Goal: Transaction & Acquisition: Purchase product/service

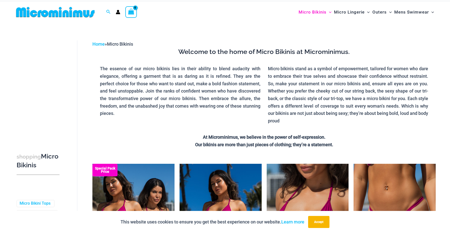
scroll to position [6, 0]
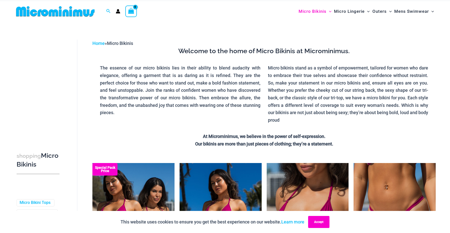
click at [323, 226] on button "Accept" at bounding box center [318, 222] width 21 height 12
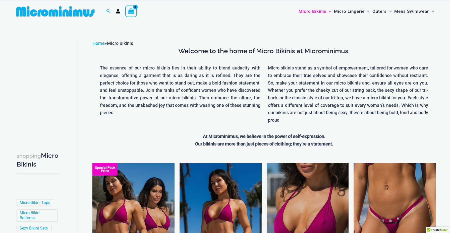
scroll to position [7, 0]
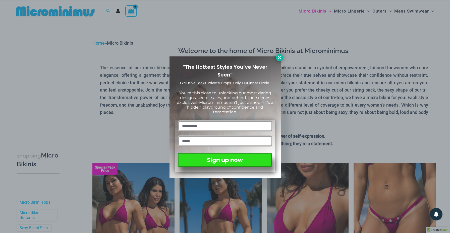
click at [280, 57] on icon at bounding box center [279, 57] width 3 height 3
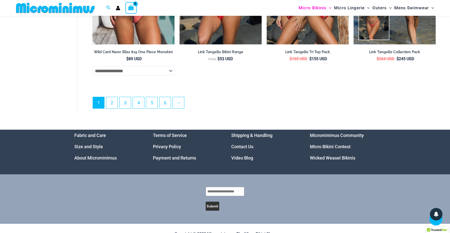
scroll to position [1454, 0]
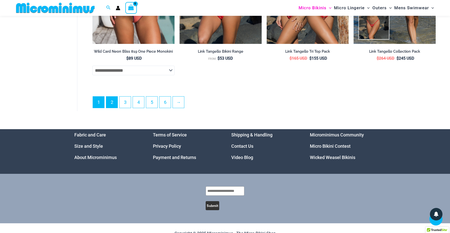
click at [113, 104] on link "2" at bounding box center [111, 102] width 11 height 11
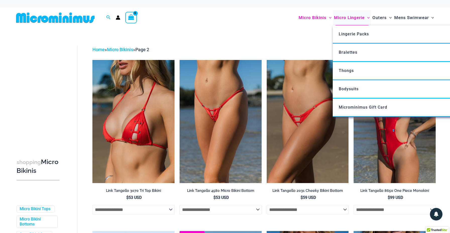
click at [352, 17] on span "Micro Lingerie" at bounding box center [349, 17] width 31 height 13
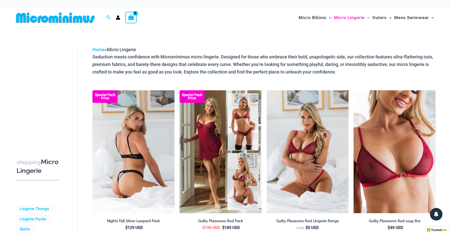
click at [132, 127] on img at bounding box center [133, 151] width 82 height 123
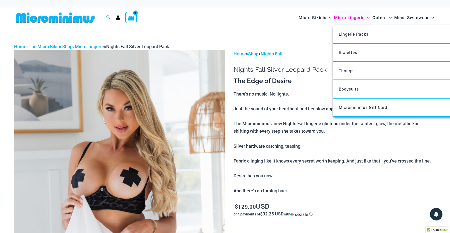
click at [345, 18] on span "Micro Lingerie" at bounding box center [349, 17] width 31 height 13
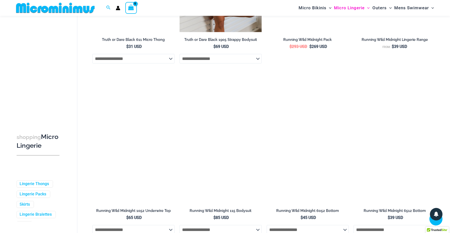
scroll to position [519, 0]
